Goal: Task Accomplishment & Management: Use online tool/utility

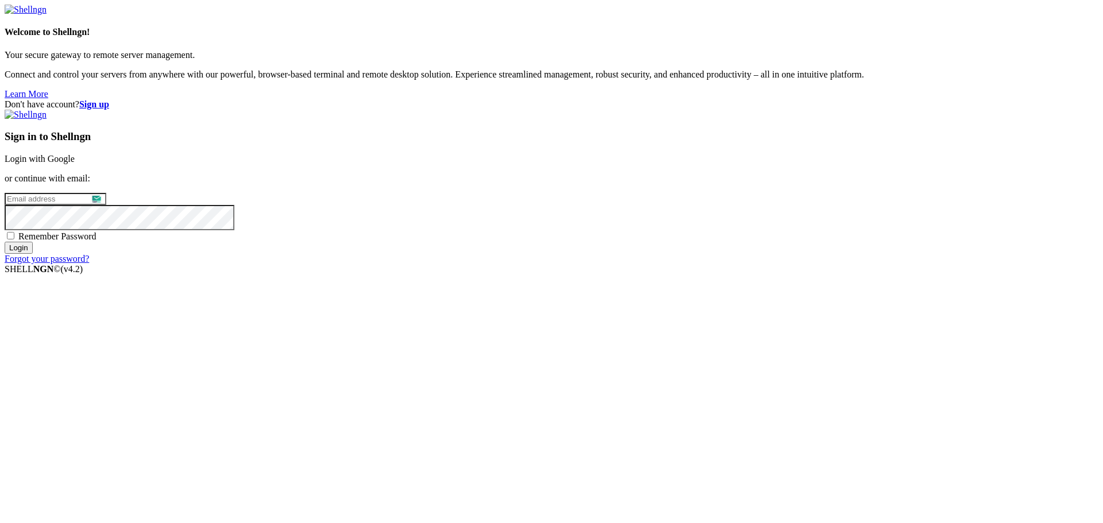
click at [75, 164] on link "Login with Google" at bounding box center [40, 159] width 70 height 10
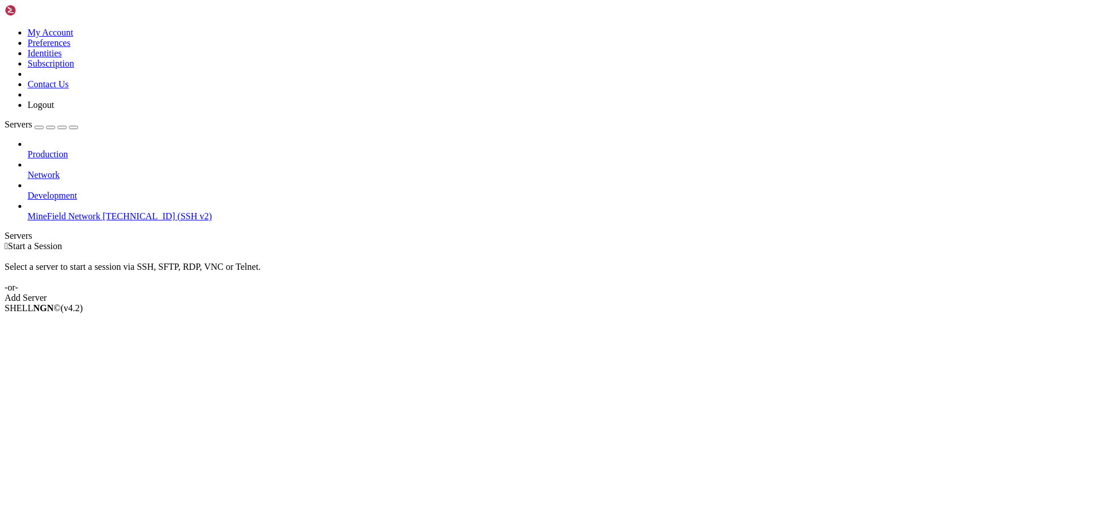
click at [612, 293] on div "Add Server" at bounding box center [551, 298] width 1093 height 10
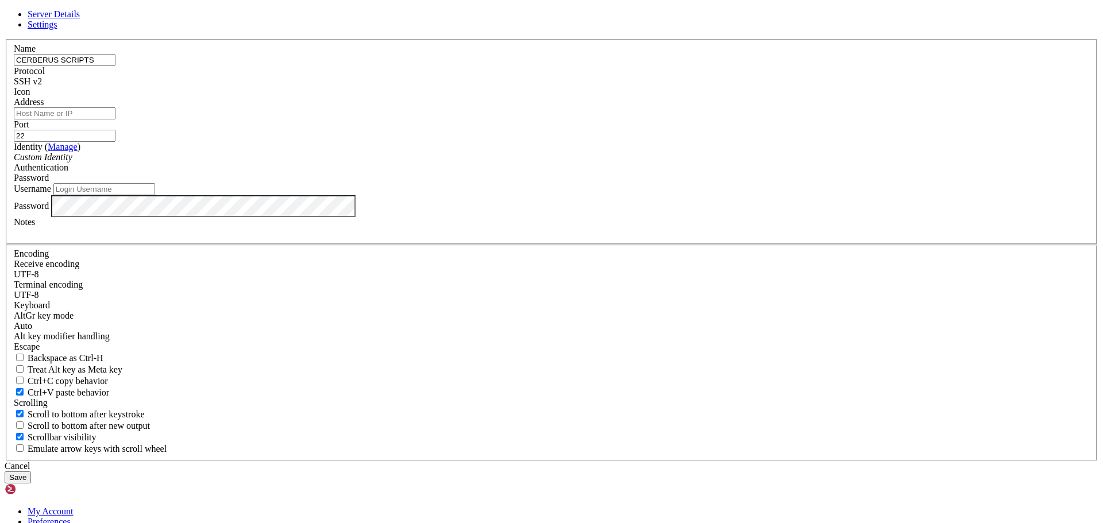
type input "CERBERUS SCRIPTS"
click at [115, 119] on input "Address" at bounding box center [65, 113] width 102 height 12
type input "[TECHNICAL_ID]"
click at [155, 195] on input "Username" at bounding box center [104, 189] width 102 height 12
click at [31, 471] on button "Save" at bounding box center [18, 477] width 26 height 12
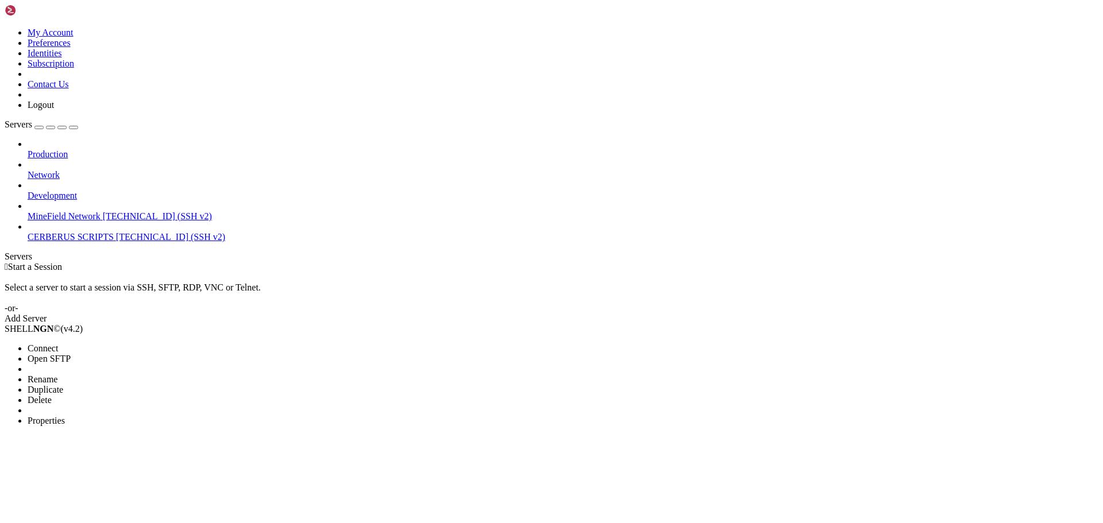
click at [58, 343] on span "Connect" at bounding box center [43, 348] width 30 height 10
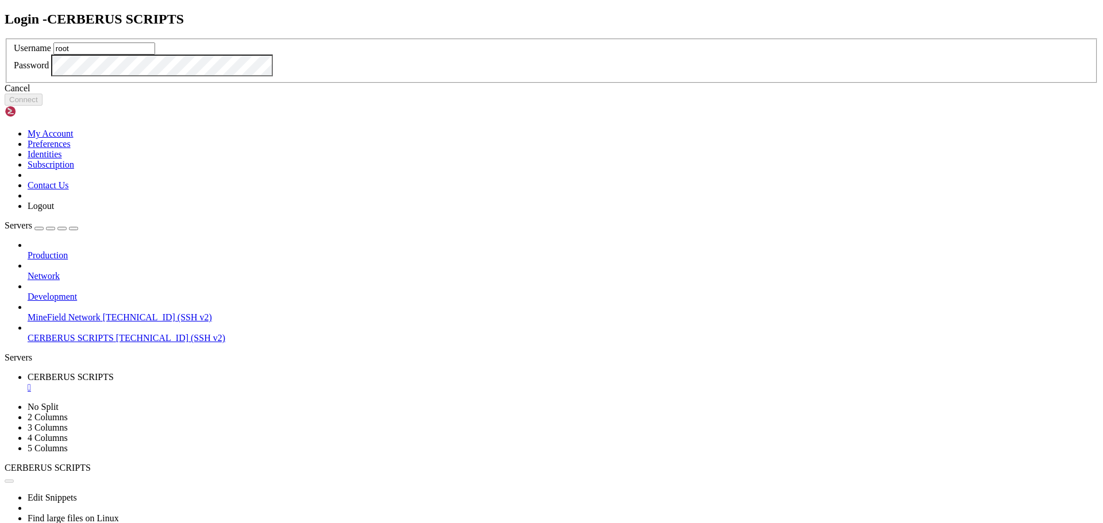
click at [537, 76] on div "Password" at bounding box center [551, 66] width 1075 height 22
drag, startPoint x: 463, startPoint y: 246, endPoint x: 415, endPoint y: 249, distance: 48.9
click at [415, 106] on div "Login - CERBERUS SCRIPTS Username root Password Cancel Connect" at bounding box center [551, 58] width 1093 height 95
click at [150, 55] on input "root" at bounding box center [100, 48] width 102 height 12
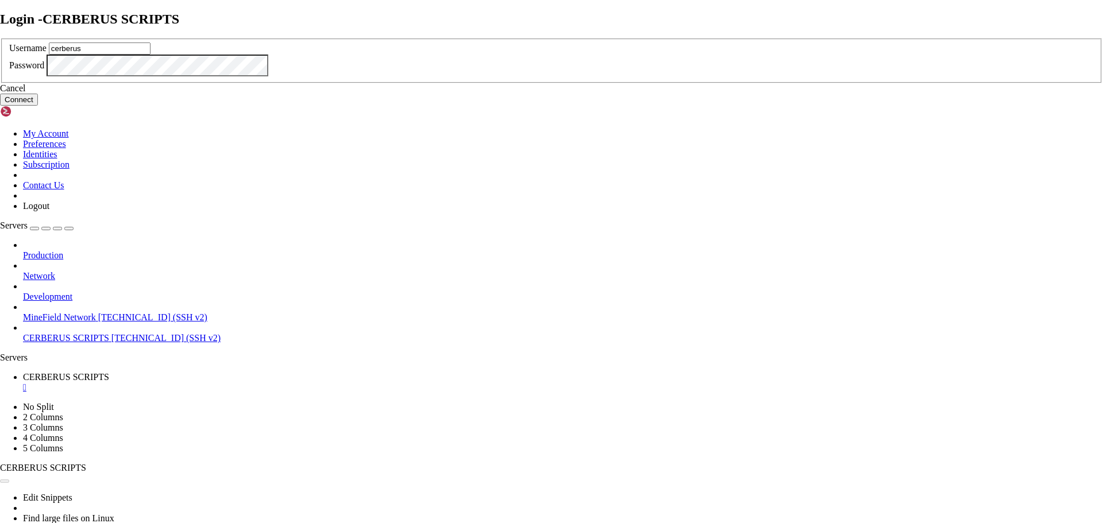
type input "cerberus"
click button "Connect" at bounding box center [19, 100] width 38 height 12
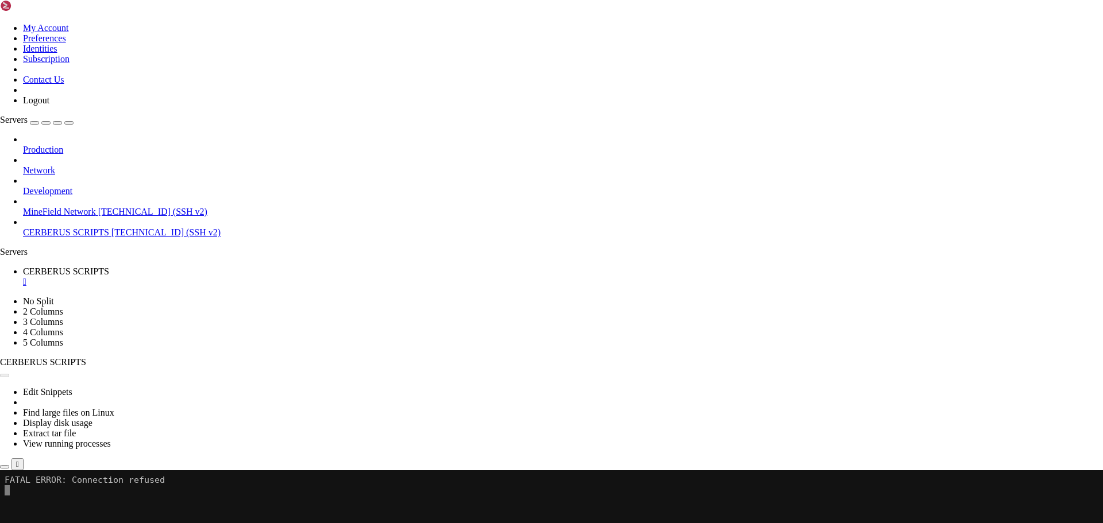
click at [46, 503] on button "Reconnect" at bounding box center [23, 509] width 46 height 12
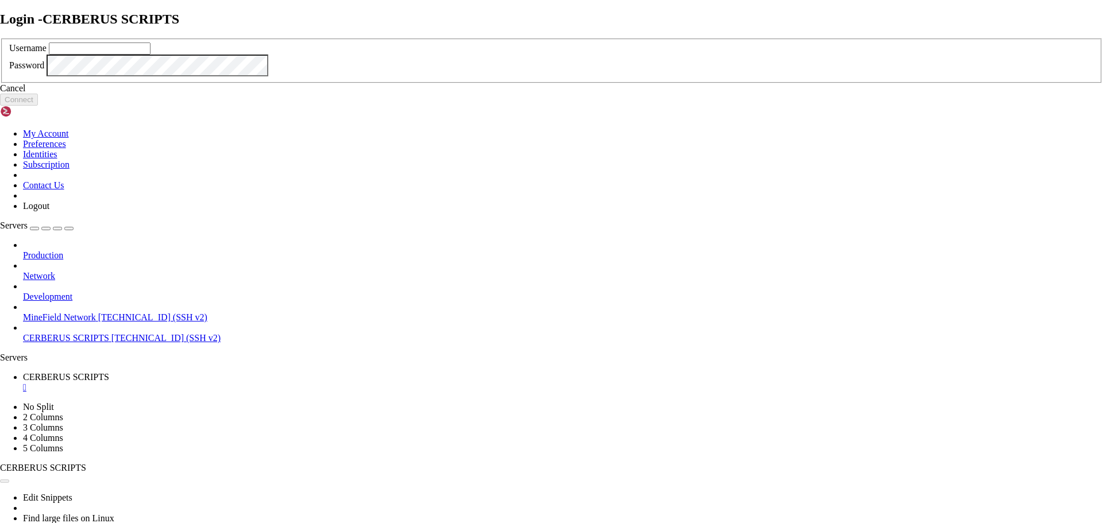
click at [150, 55] on input "text" at bounding box center [100, 48] width 102 height 12
type input "cerberus"
click at [544, 84] on div "Username cerberus Password" at bounding box center [551, 60] width 1103 height 45
click at [38, 106] on button "Connect" at bounding box center [19, 100] width 38 height 12
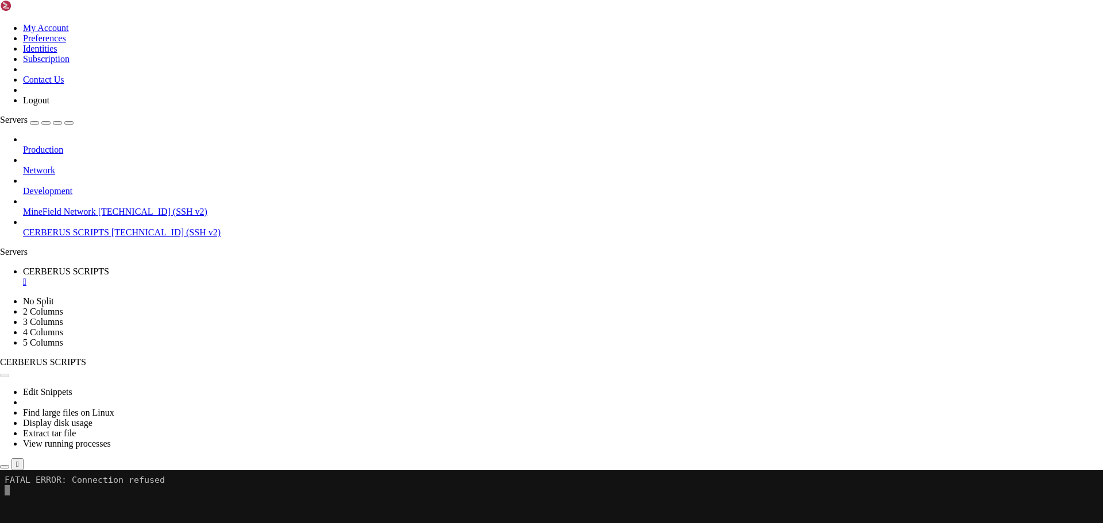
click at [46, 503] on button "Reconnect" at bounding box center [23, 509] width 46 height 12
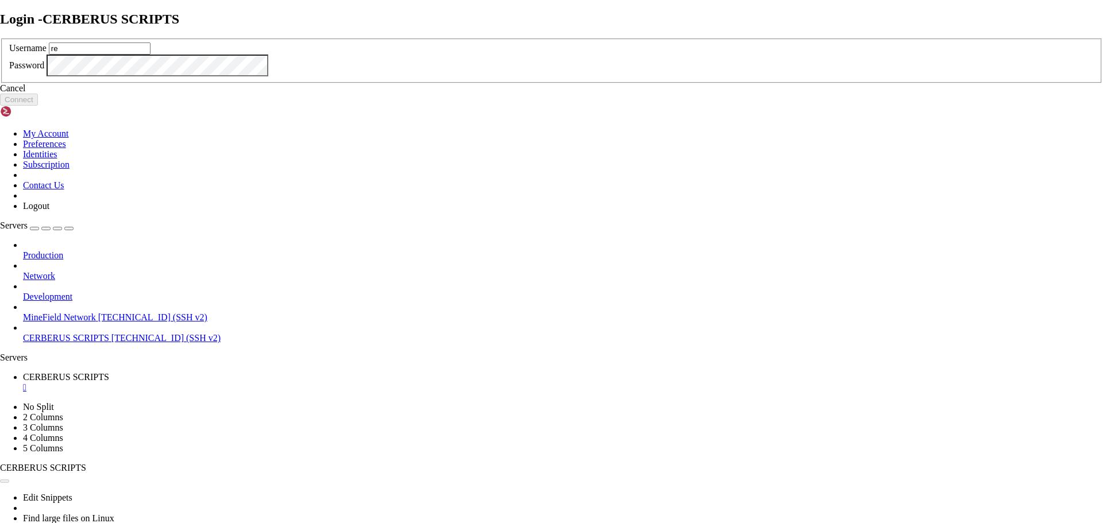
type input "r"
type input "cerberus"
click button "Connect" at bounding box center [19, 100] width 38 height 12
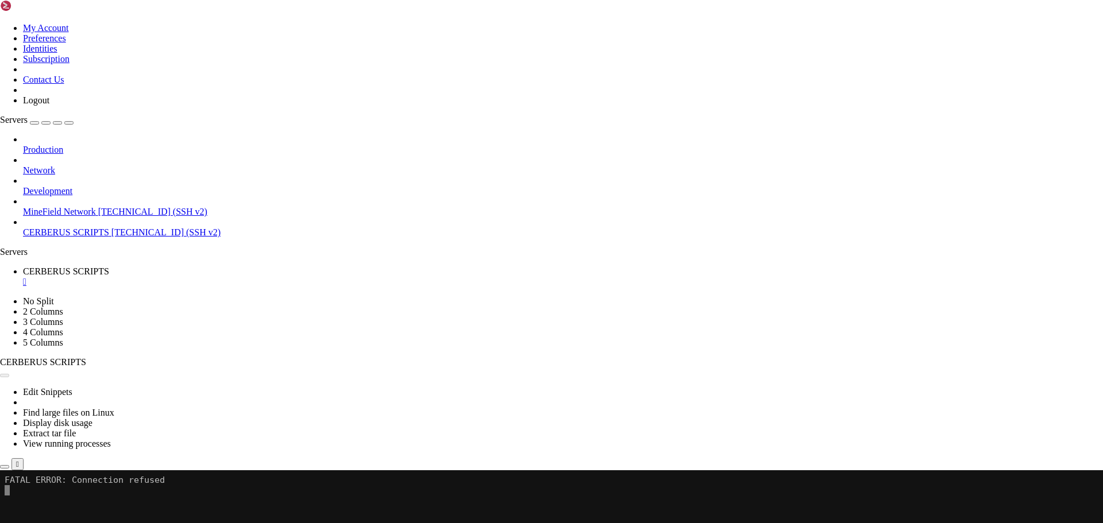
click at [629, 503] on div "Reconnect" at bounding box center [551, 509] width 1103 height 12
click at [46, 503] on button "Reconnect" at bounding box center [23, 509] width 46 height 12
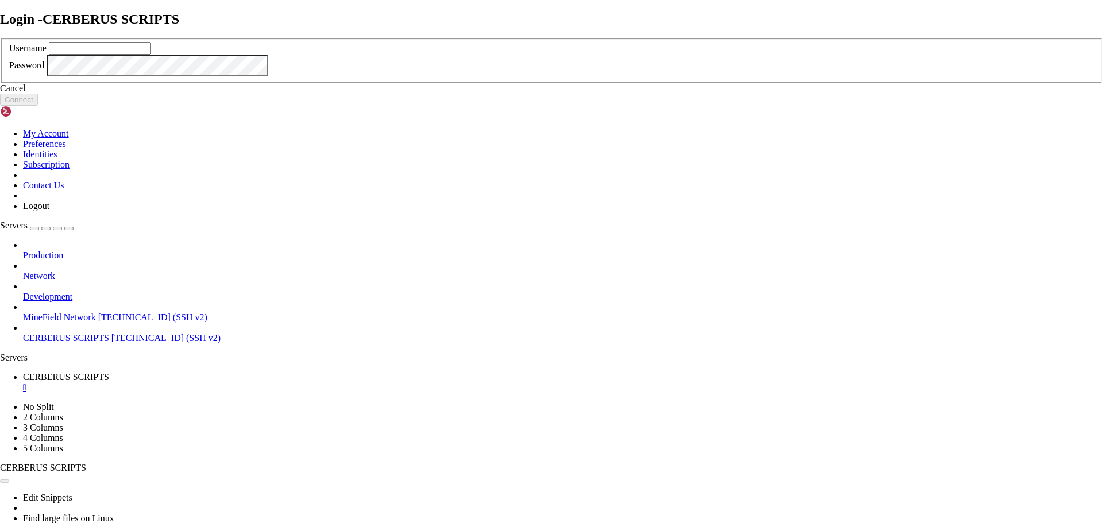
click at [47, 53] on label "Username" at bounding box center [27, 48] width 37 height 10
drag, startPoint x: 457, startPoint y: 227, endPoint x: 448, endPoint y: 230, distance: 9.5
click at [448, 55] on div "Username" at bounding box center [551, 48] width 1084 height 12
click at [150, 55] on input "text" at bounding box center [100, 48] width 102 height 12
type input "cerberus"
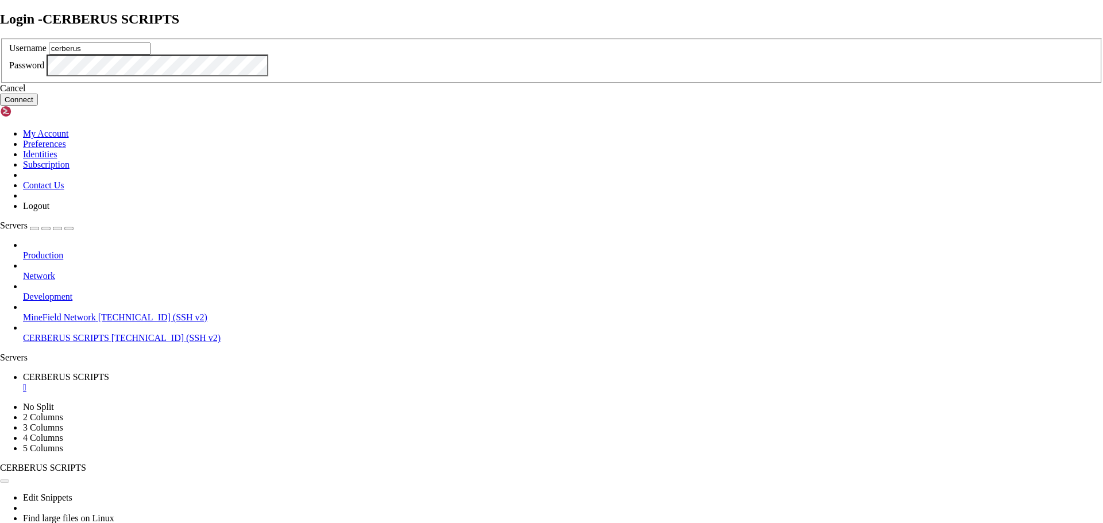
click button "Connect" at bounding box center [19, 100] width 38 height 12
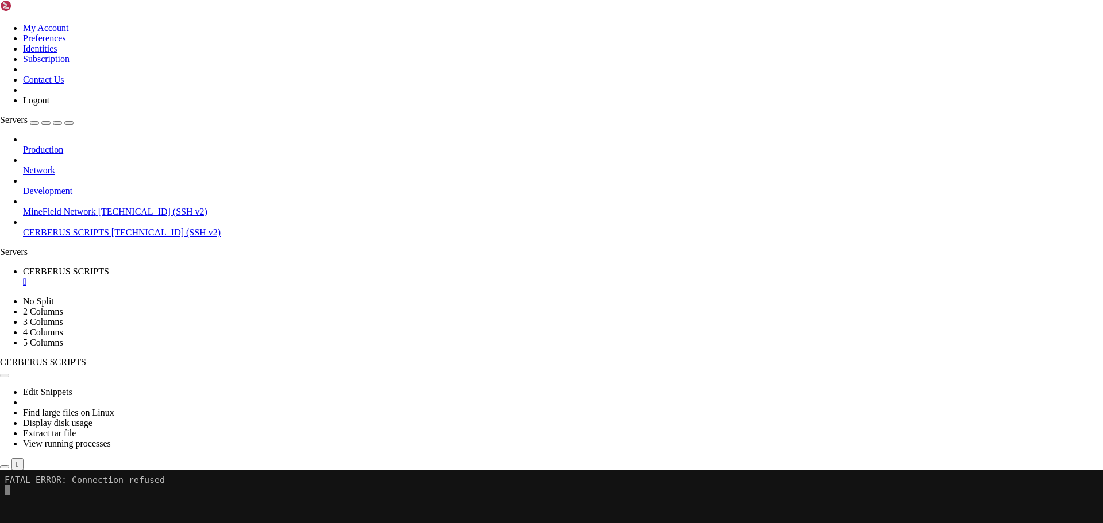
click at [46, 503] on button "Reconnect" at bounding box center [23, 509] width 46 height 12
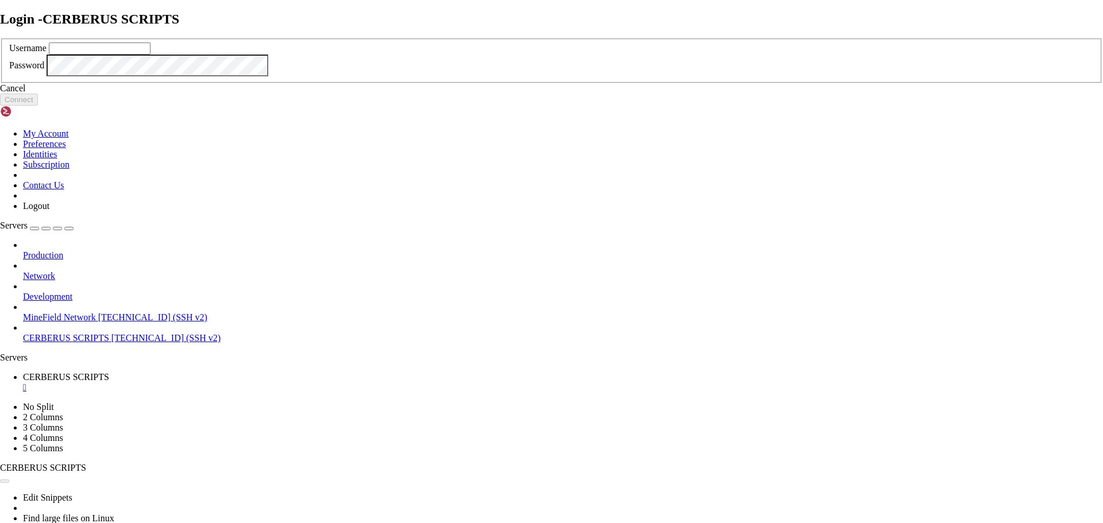
click at [555, 94] on div "Cancel" at bounding box center [551, 88] width 1103 height 10
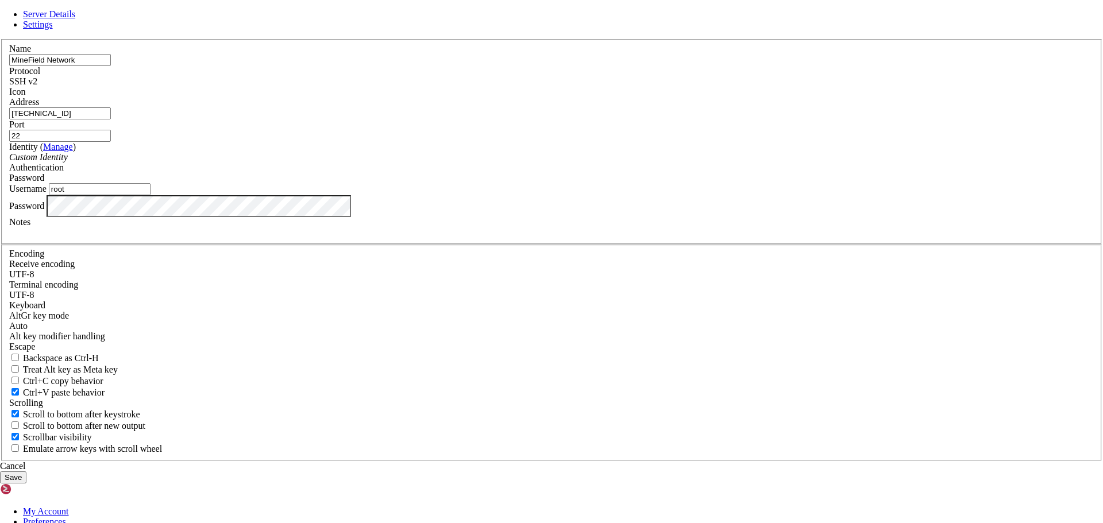
click at [281, 343] on div "Server Details Settings Name MineField Network Protocol SSH v2 Icon" at bounding box center [551, 246] width 1103 height 474
click at [617, 461] on div "Cancel" at bounding box center [551, 466] width 1103 height 10
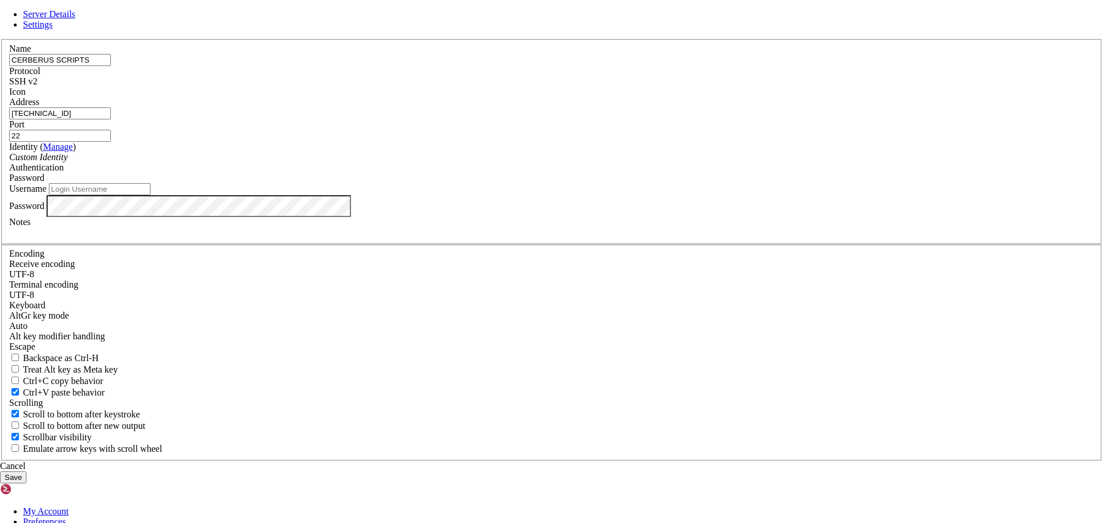
drag, startPoint x: 462, startPoint y: 87, endPoint x: 462, endPoint y: 93, distance: 6.3
click at [462, 88] on div "Server Details Settings Name CERBERUS SCRIPTS Protocol SSH v2 Icon" at bounding box center [551, 246] width 1103 height 474
click at [53, 29] on span "Settings" at bounding box center [38, 25] width 30 height 10
click at [75, 19] on link "Server Details" at bounding box center [49, 14] width 52 height 10
click at [510, 163] on div "Custom Identity" at bounding box center [551, 157] width 1084 height 10
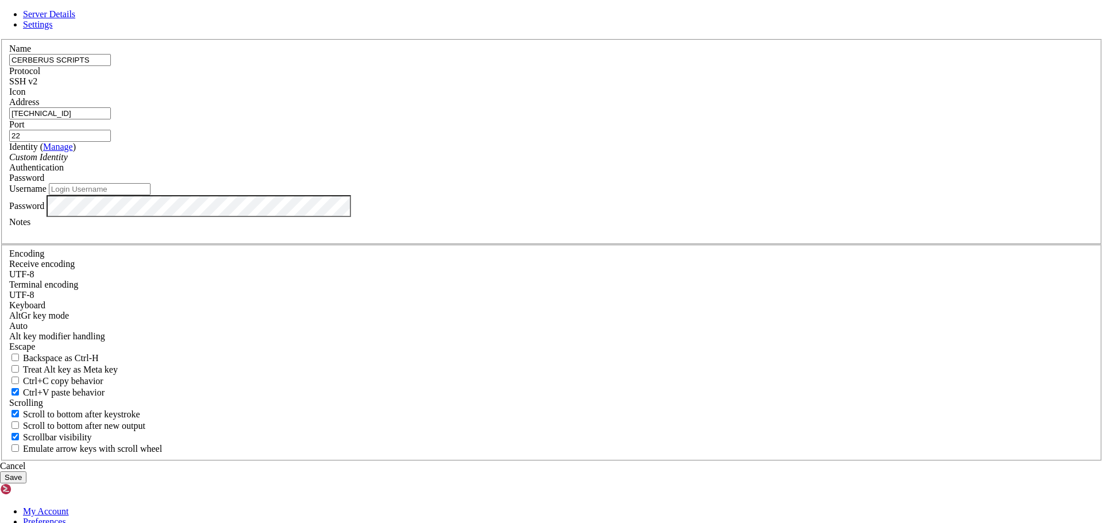
click at [510, 163] on div "Custom Identity" at bounding box center [551, 157] width 1084 height 10
click at [150, 195] on input "Username" at bounding box center [100, 189] width 102 height 12
click at [47, 194] on label "Username" at bounding box center [27, 189] width 37 height 10
click at [150, 195] on input "Username" at bounding box center [100, 189] width 102 height 12
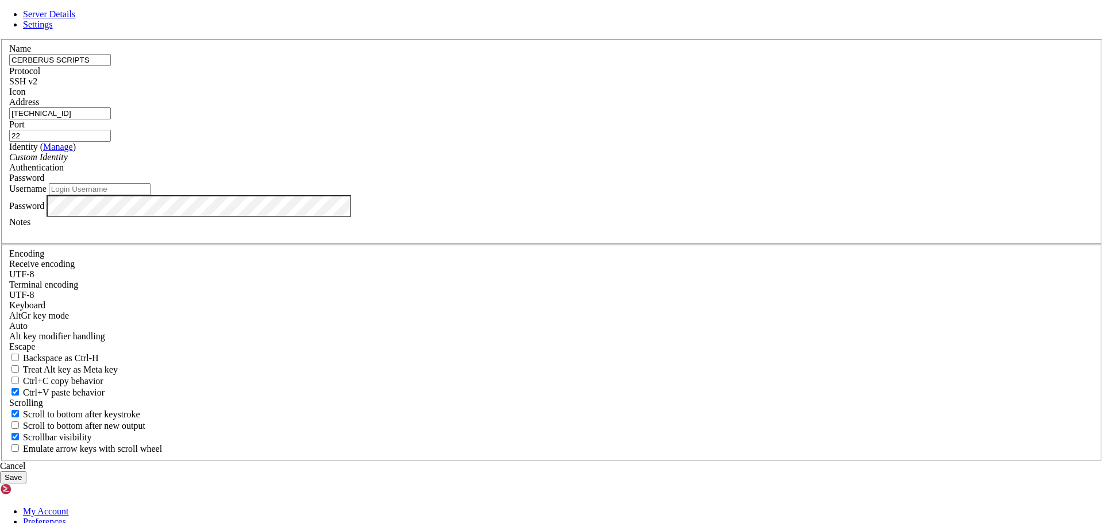
click at [150, 195] on input "Username" at bounding box center [100, 189] width 102 height 12
click at [47, 194] on label "Username" at bounding box center [27, 189] width 37 height 10
click at [150, 195] on input "Username" at bounding box center [100, 189] width 102 height 12
click at [691, 97] on div at bounding box center [551, 97] width 1084 height 0
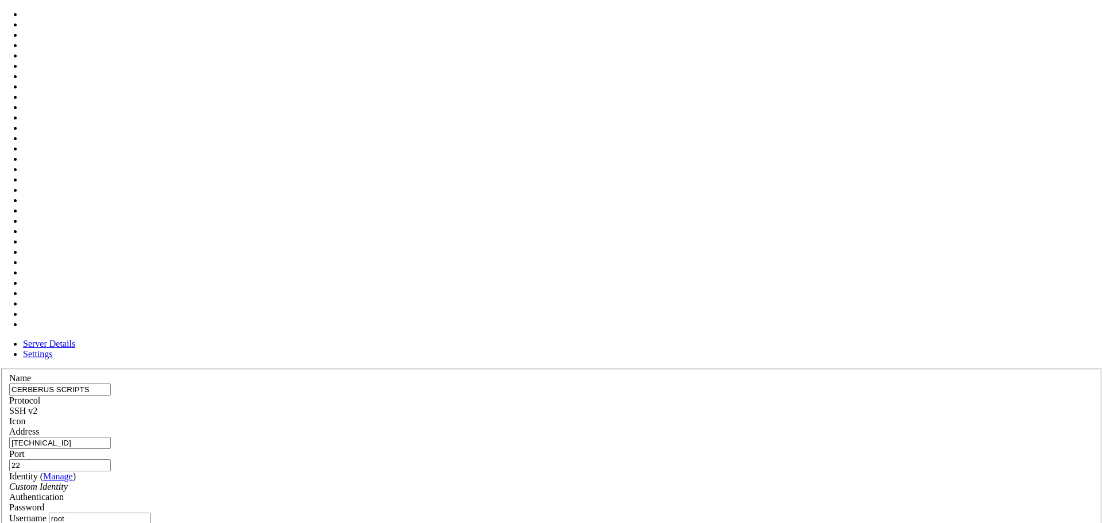
scroll to position [115, 0]
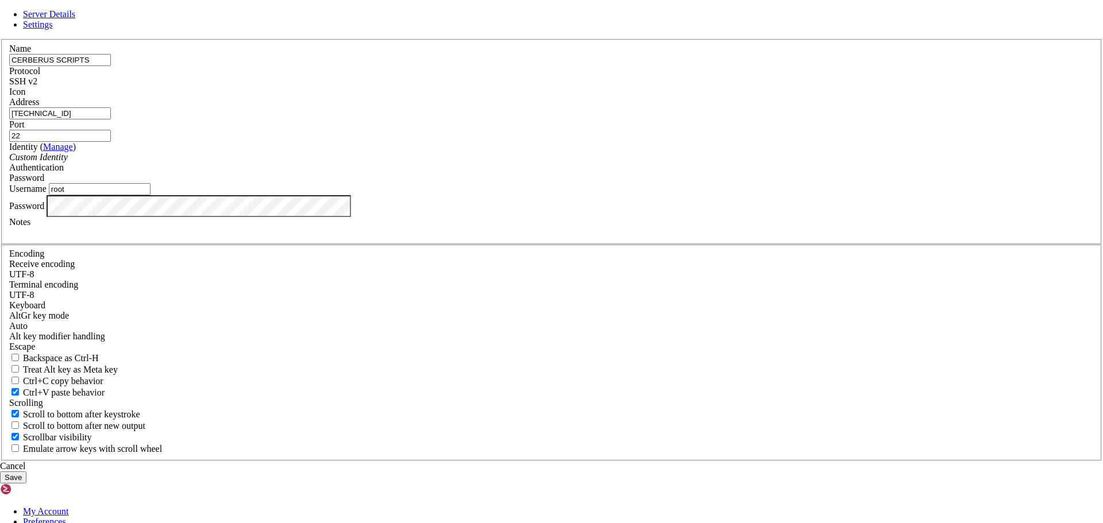
drag, startPoint x: 435, startPoint y: 286, endPoint x: 396, endPoint y: 286, distance: 39.1
click at [397, 195] on div "Username root" at bounding box center [551, 189] width 1084 height 12
type input "cerberus"
click at [26, 471] on button "Save" at bounding box center [13, 477] width 26 height 12
